Goal: Find specific page/section

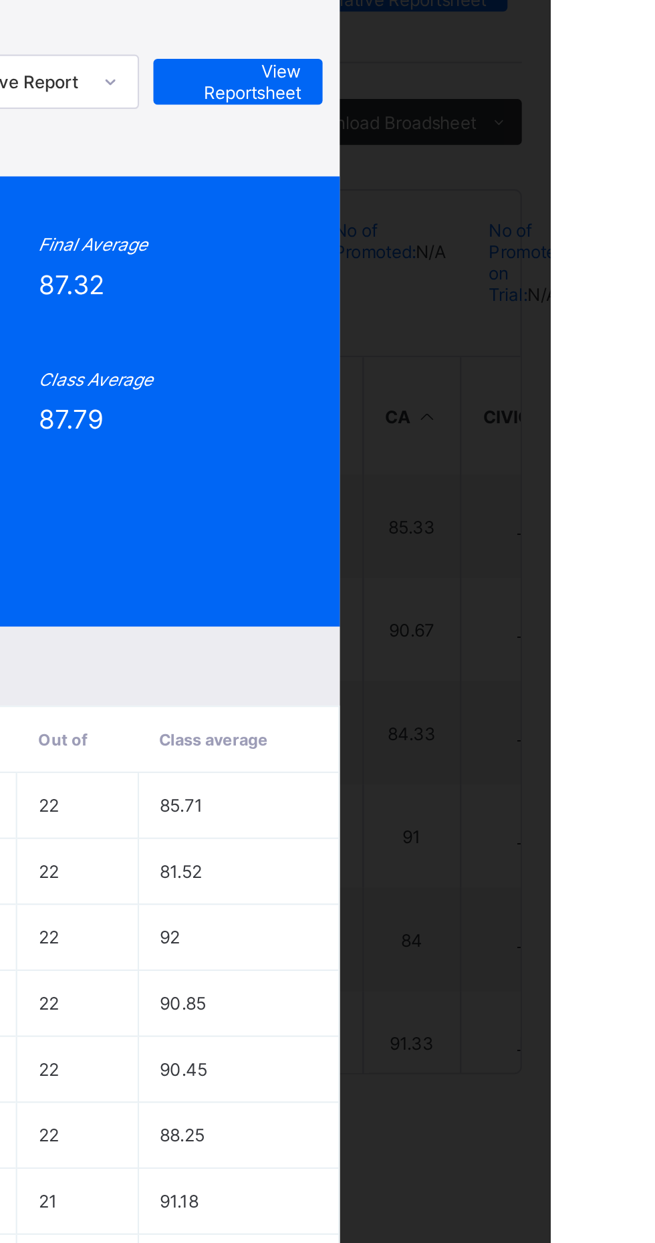
scroll to position [57, 0]
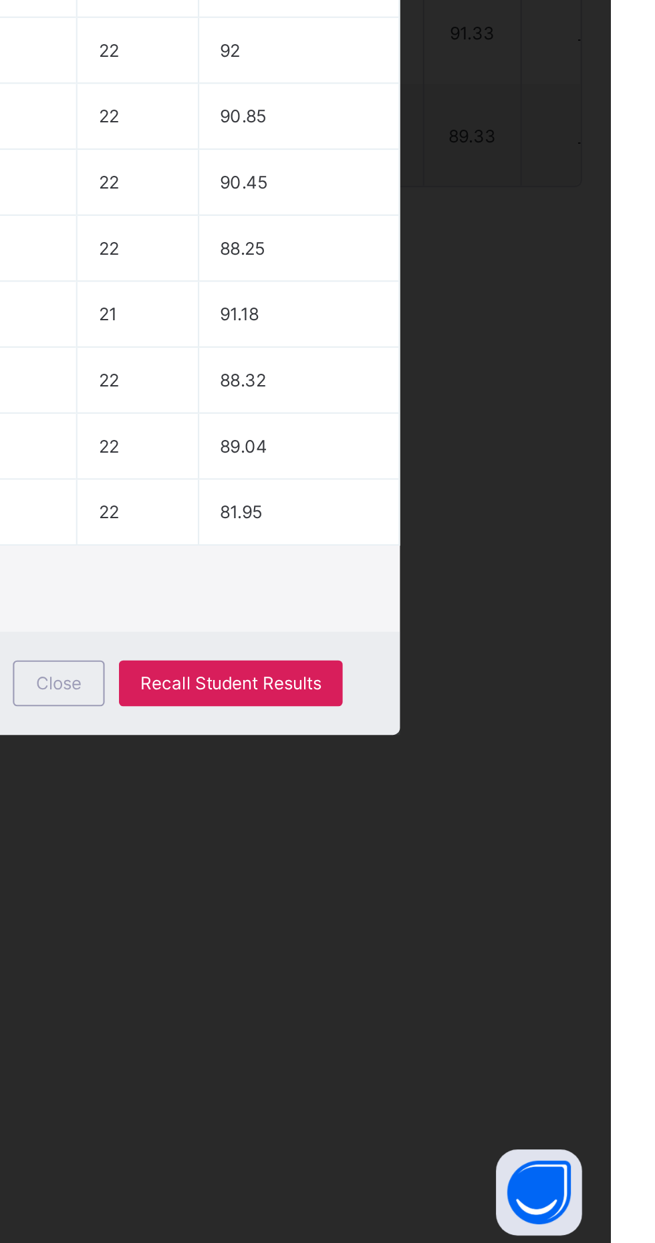
click at [408, 983] on span "Close" at bounding box center [397, 978] width 21 height 10
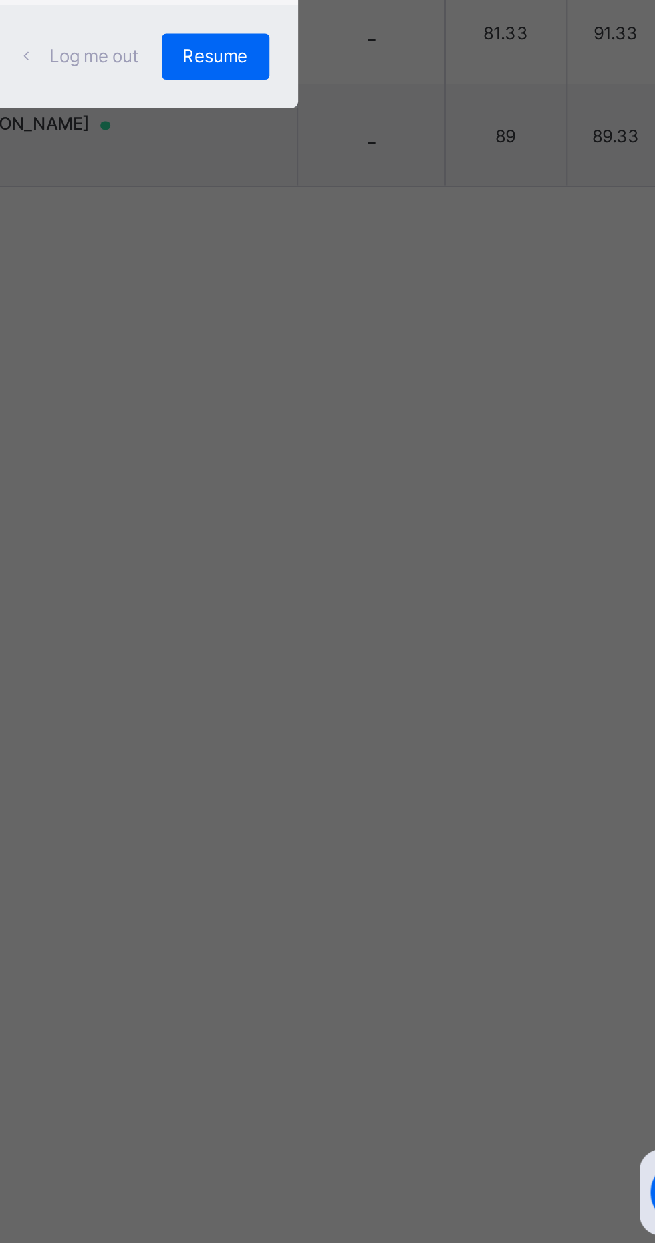
click at [429, 568] on div "×" at bounding box center [422, 556] width 13 height 23
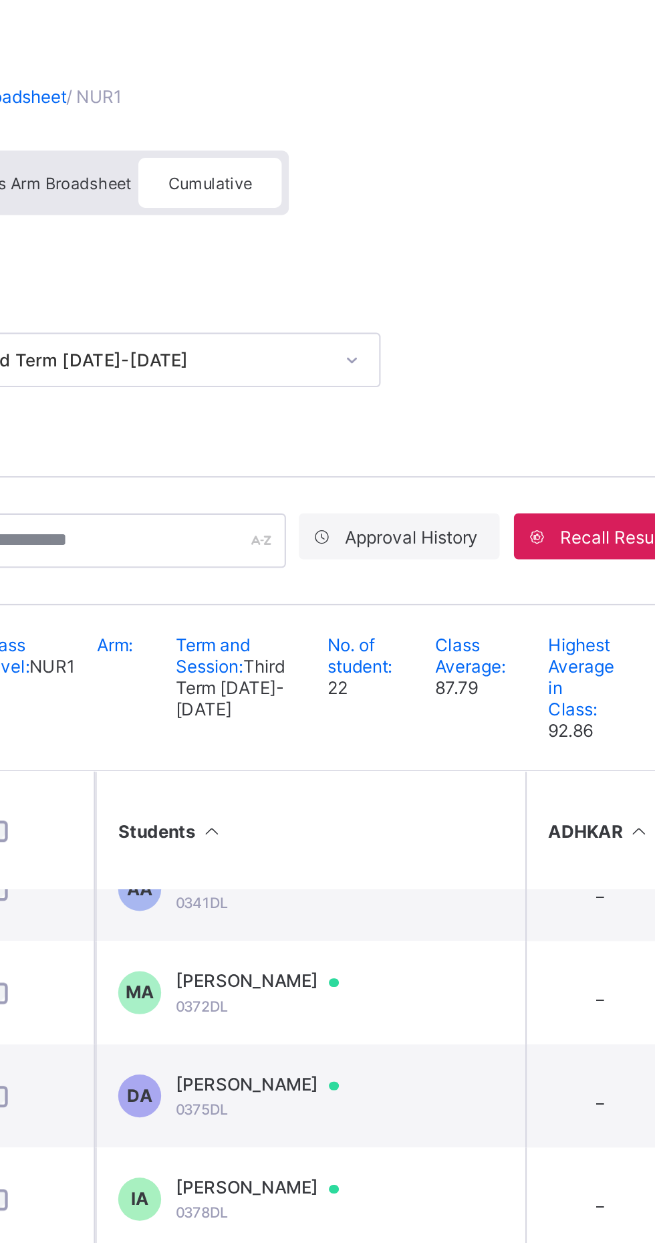
scroll to position [0, 0]
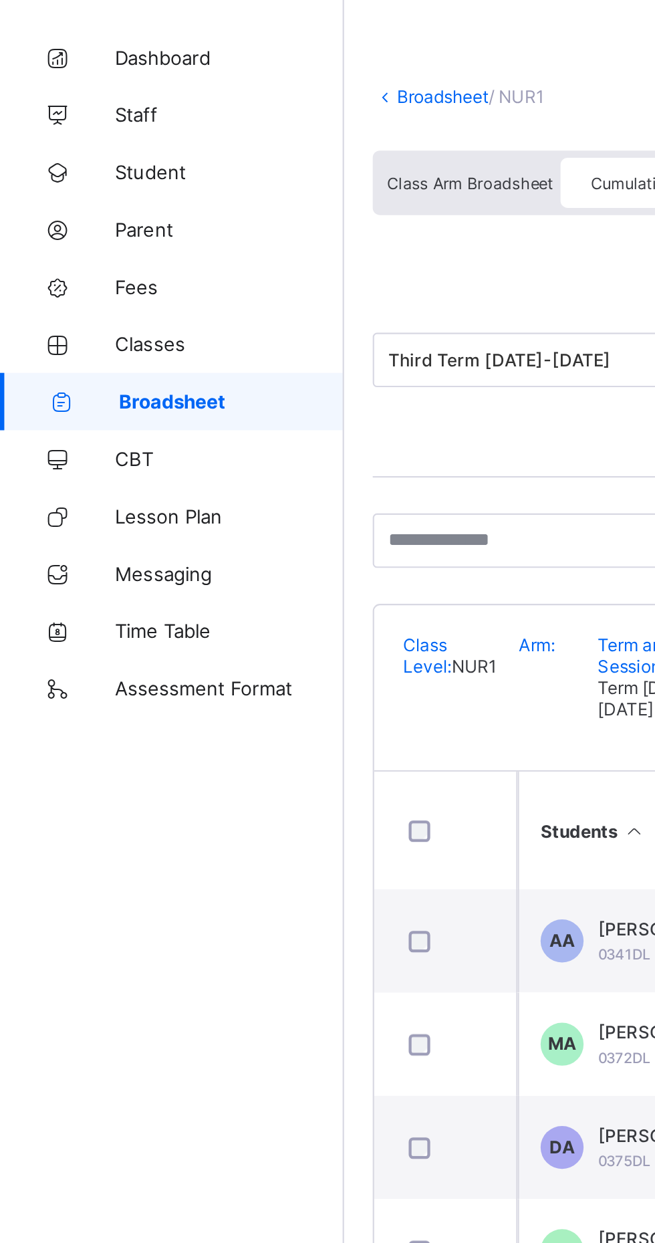
click at [187, 98] on link "Broadsheet" at bounding box center [206, 99] width 43 height 10
